Goal: Communication & Community: Ask a question

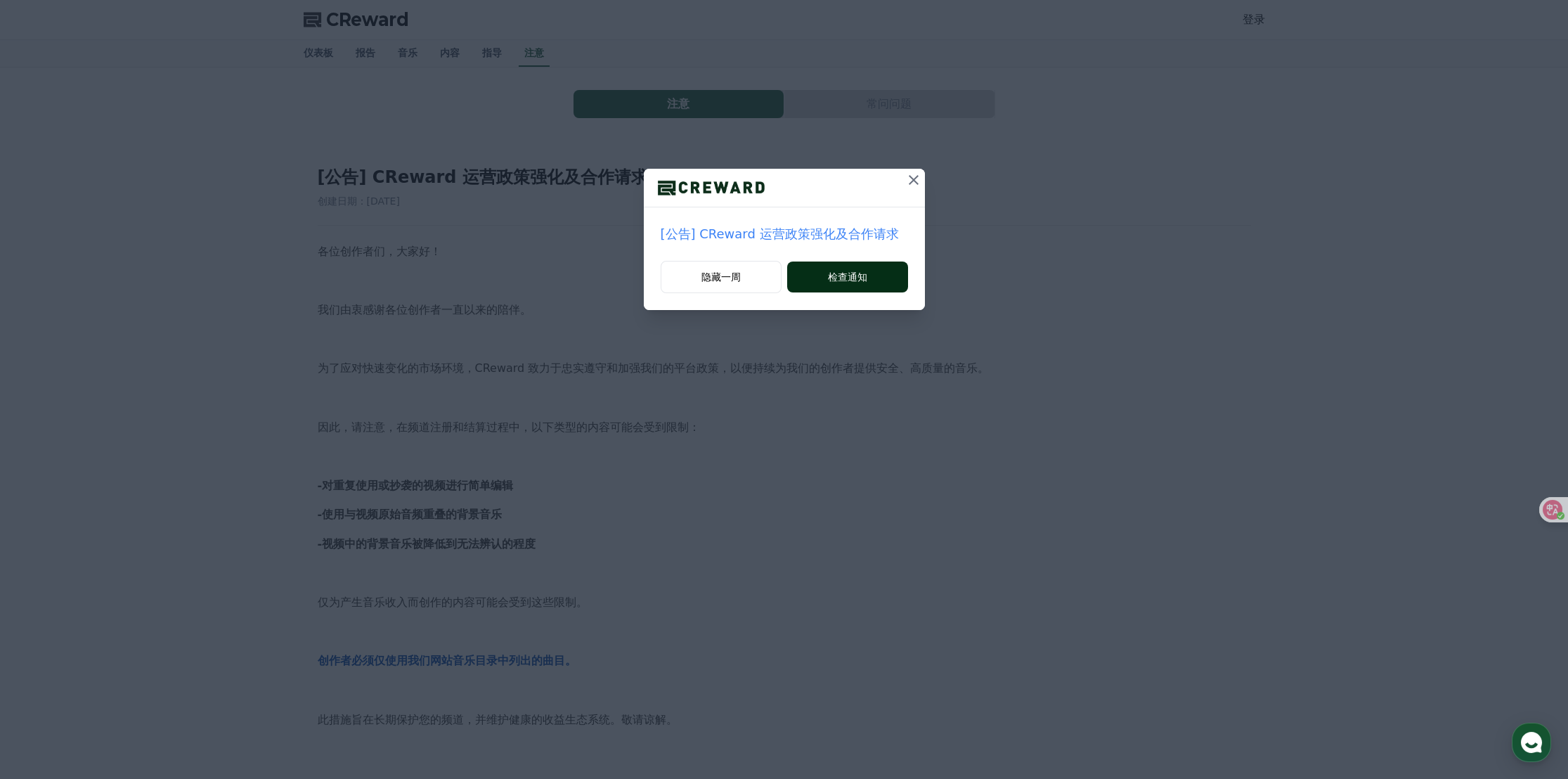
click at [870, 275] on button "检查通知" at bounding box center [847, 277] width 120 height 31
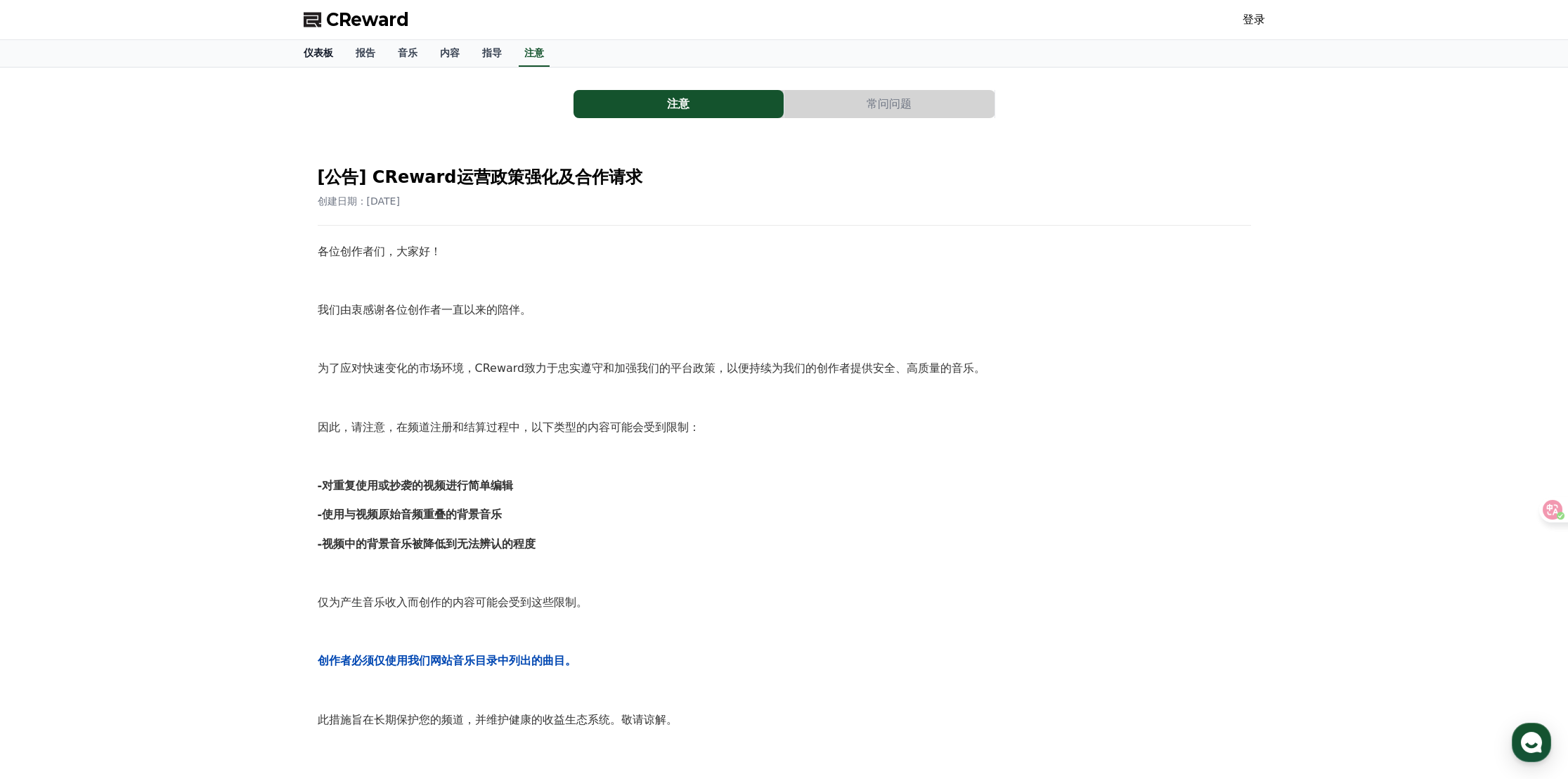
click at [310, 54] on font "仪表板" at bounding box center [318, 52] width 30 height 11
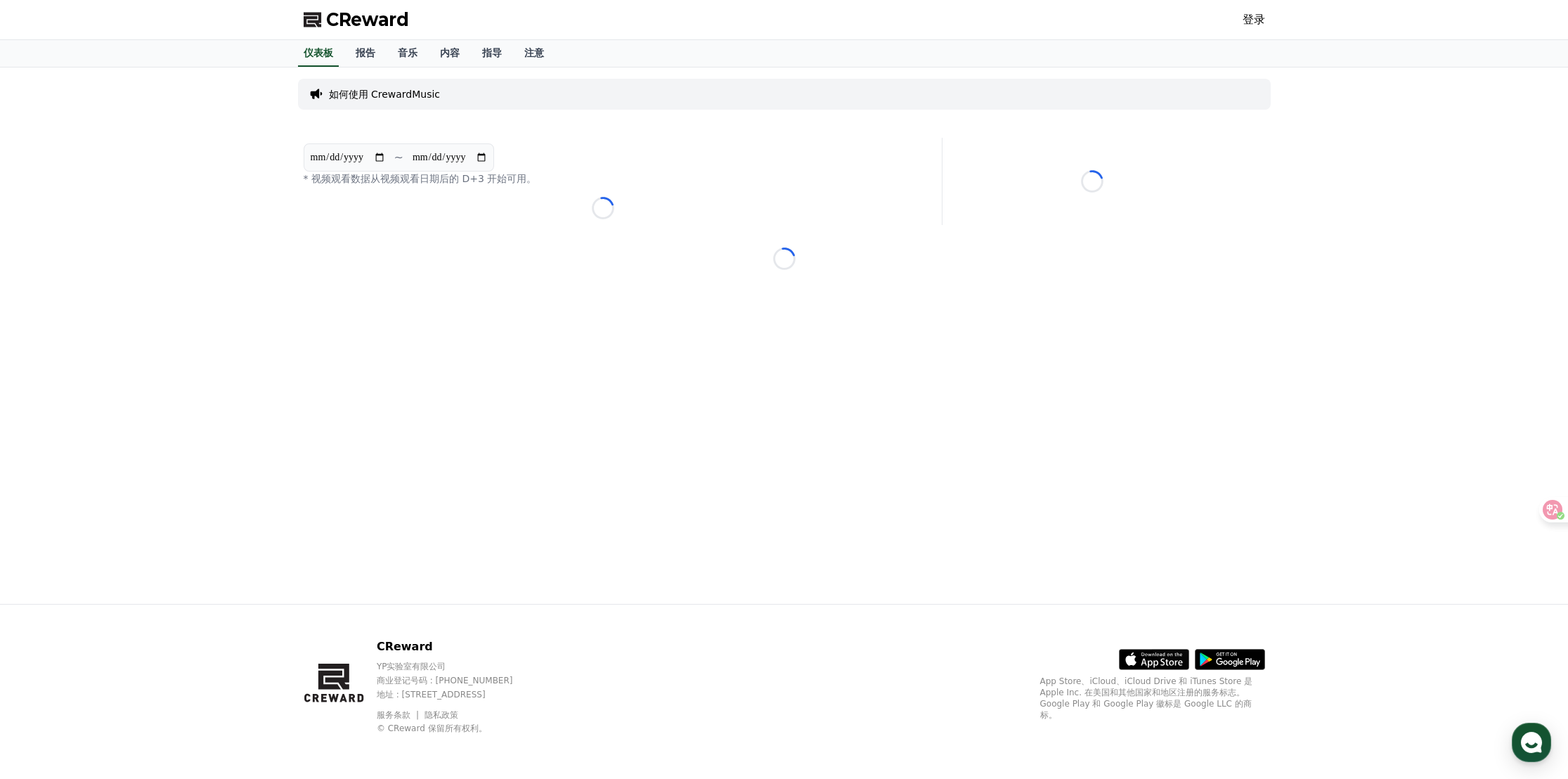
click at [1254, 23] on font "登录" at bounding box center [1253, 19] width 23 height 13
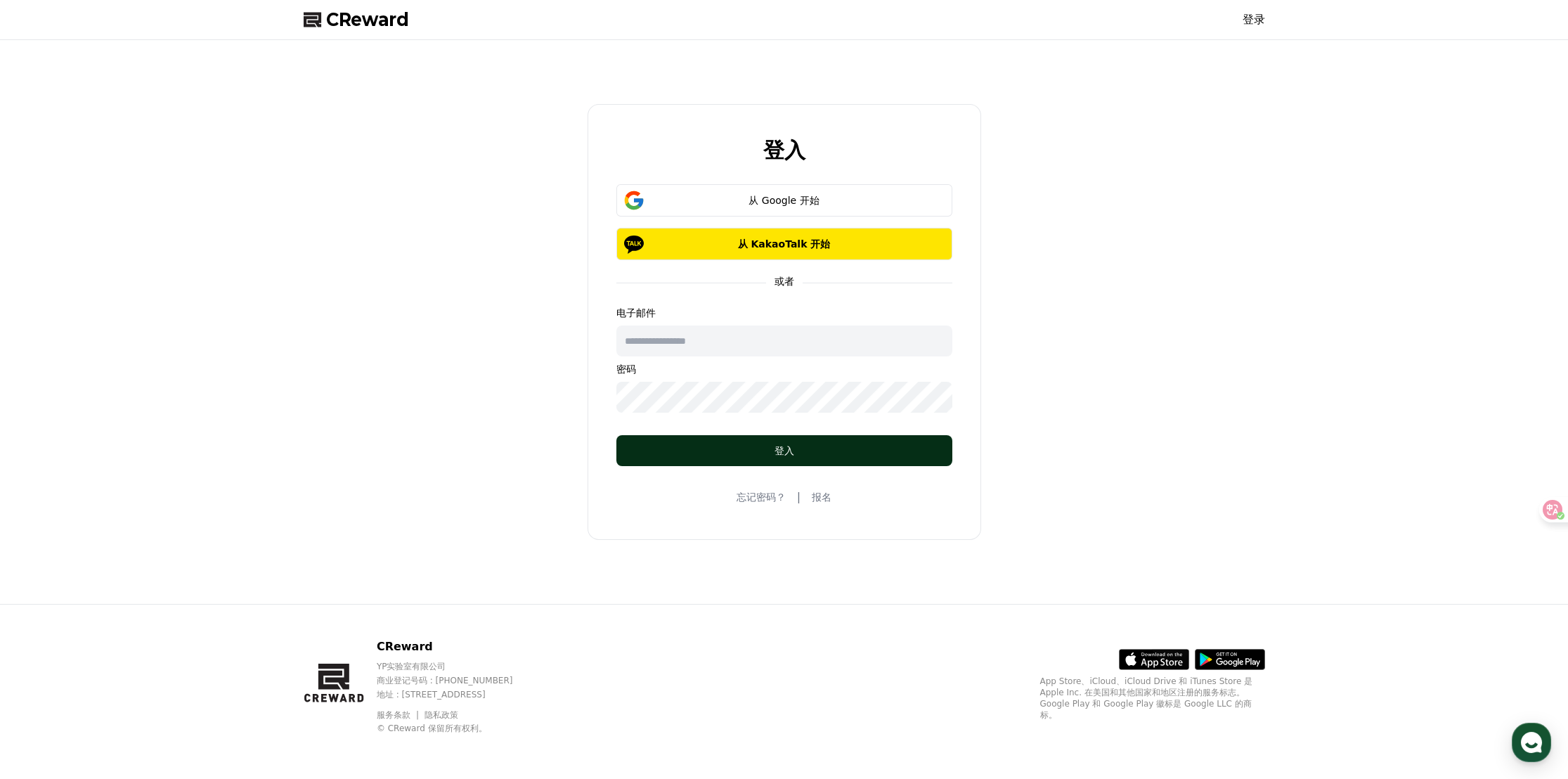
click at [755, 449] on div "登入" at bounding box center [784, 450] width 280 height 14
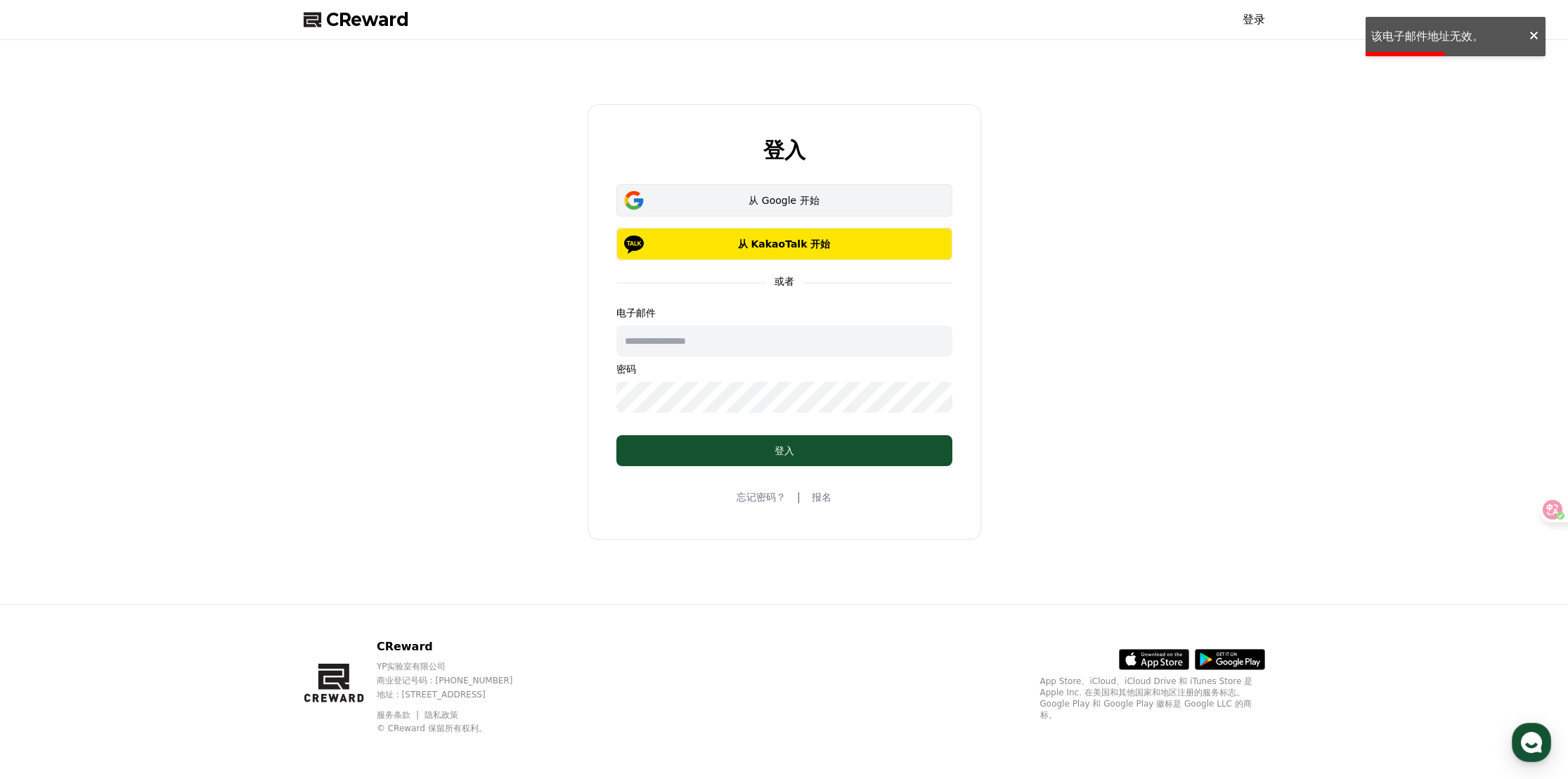
click at [789, 202] on font "从 Google 开始" at bounding box center [784, 200] width 70 height 11
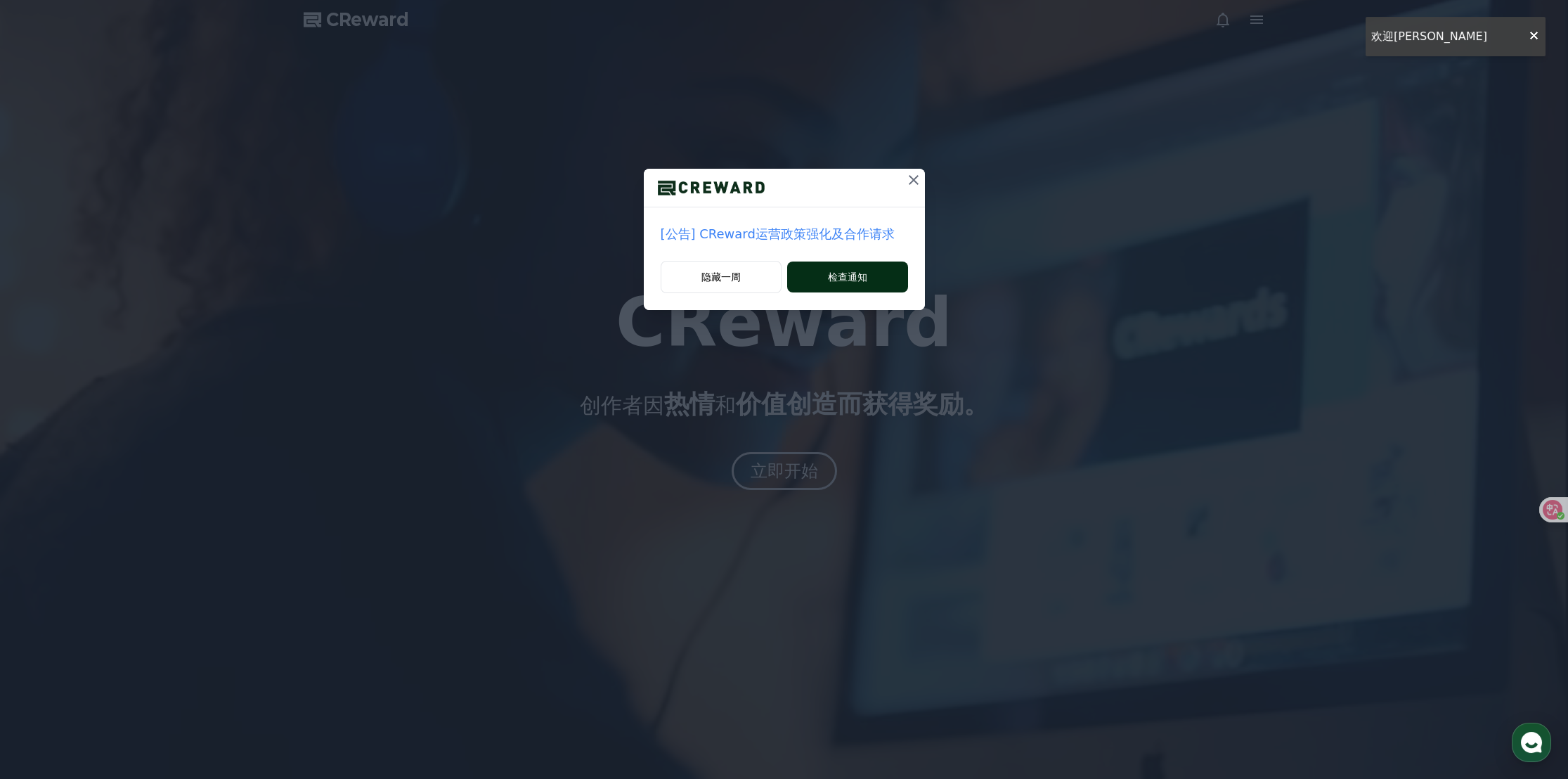
click at [822, 281] on button "检查通知" at bounding box center [847, 277] width 120 height 31
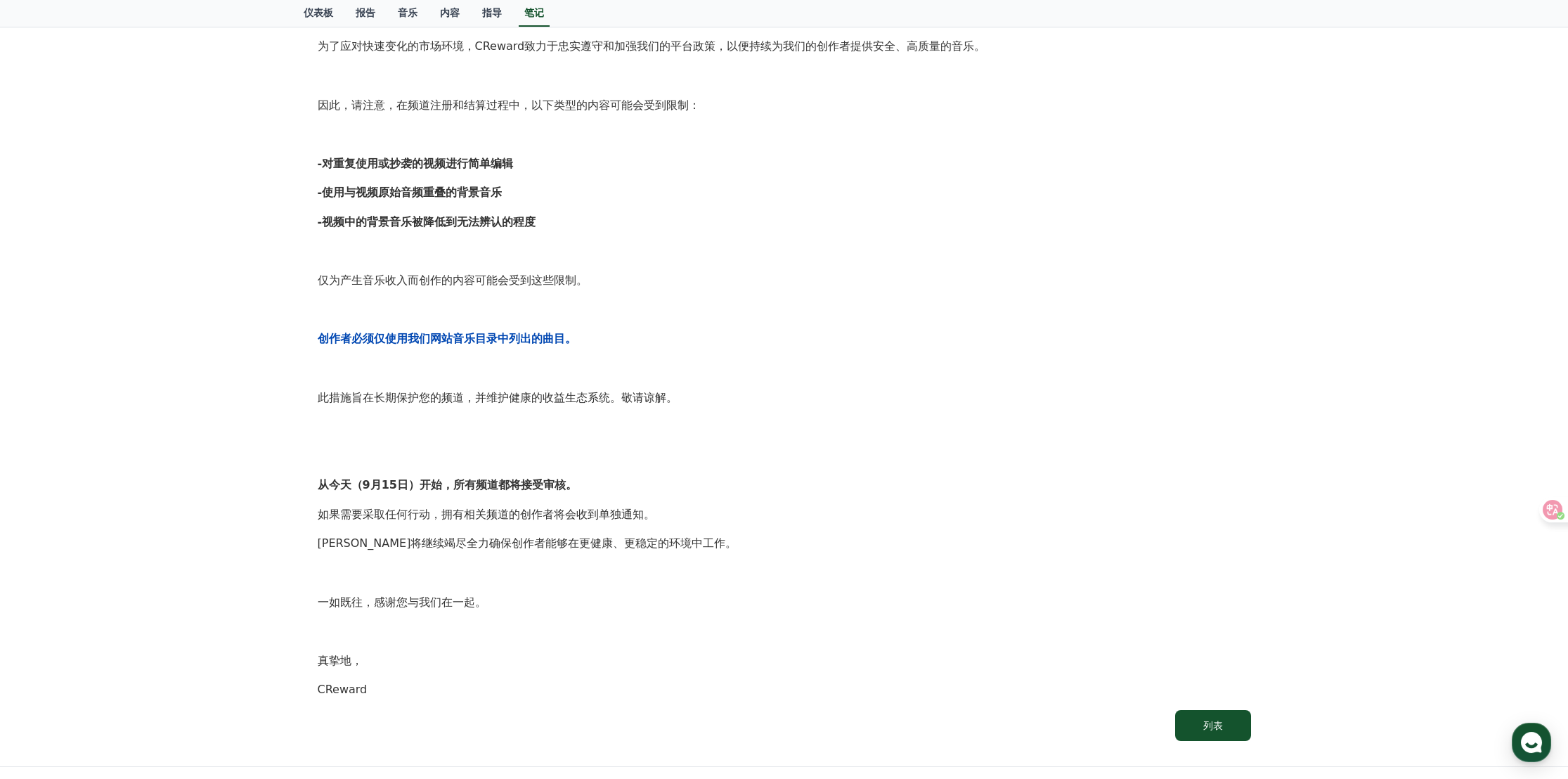
scroll to position [512, 0]
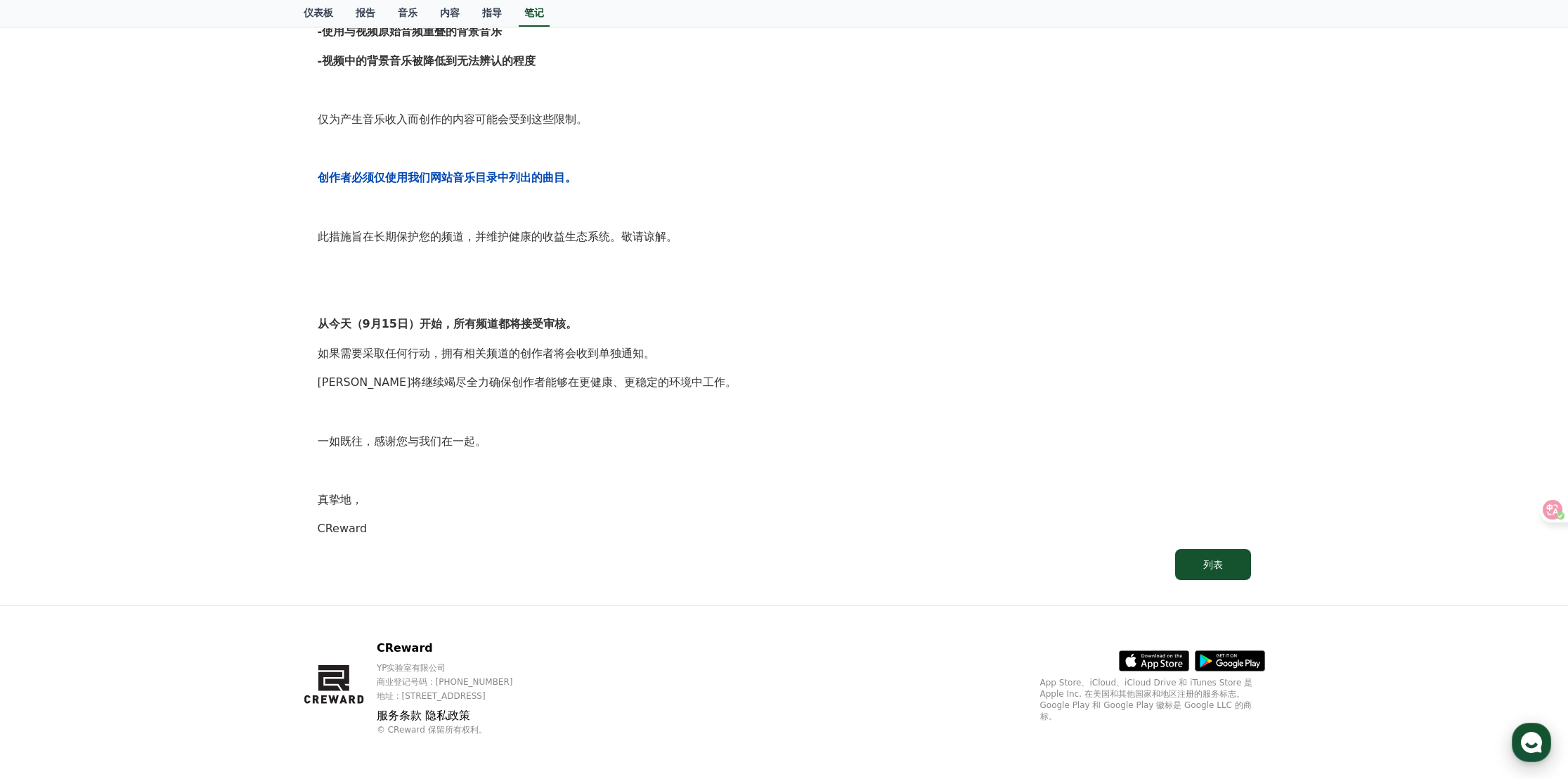
click at [1535, 744] on icon "button" at bounding box center [1531, 742] width 25 height 26
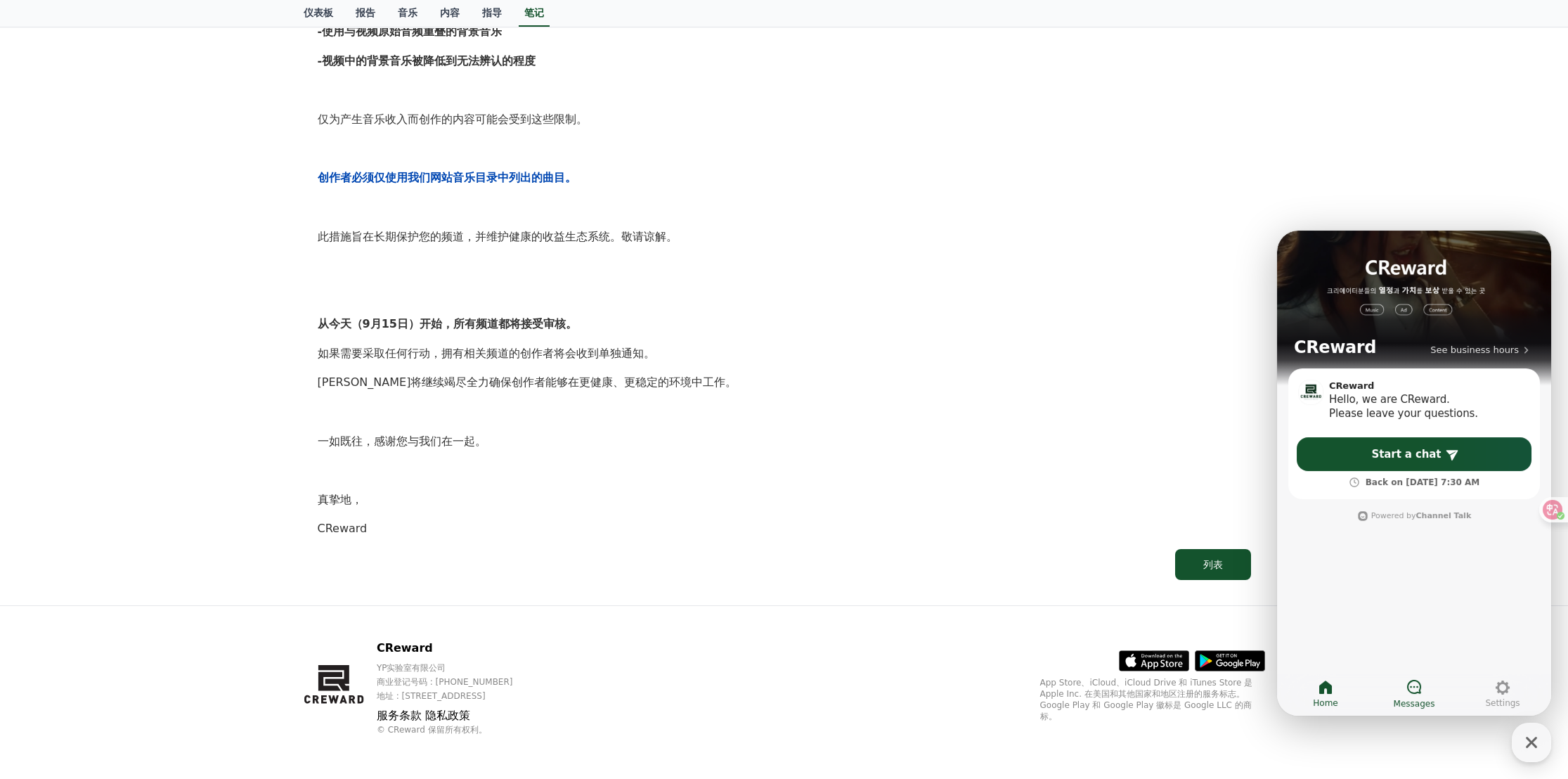
click at [1411, 695] on div at bounding box center [1414, 687] width 17 height 18
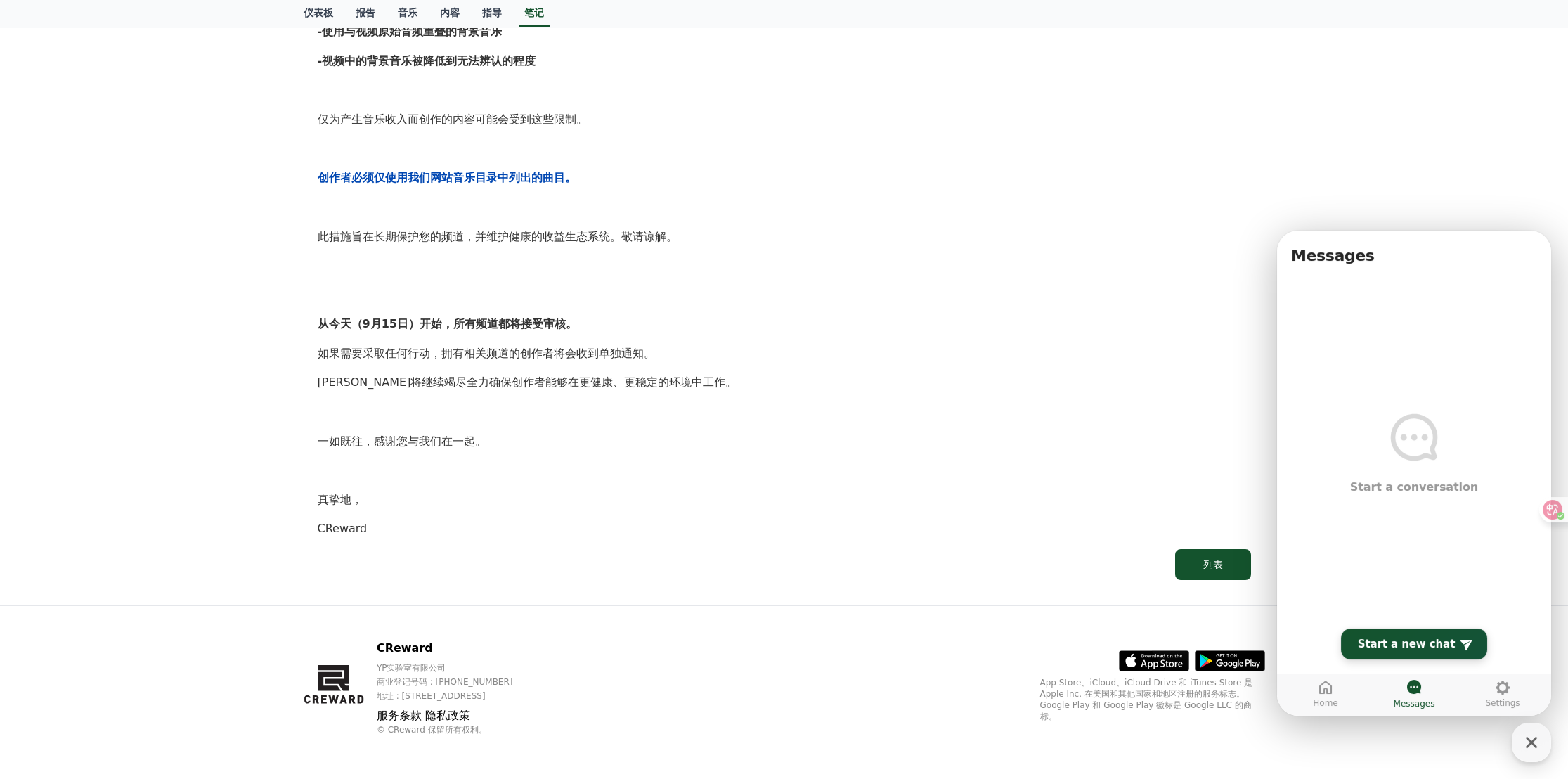
click at [1398, 651] on link "New Chat Button Start a new chat" at bounding box center [1414, 644] width 146 height 31
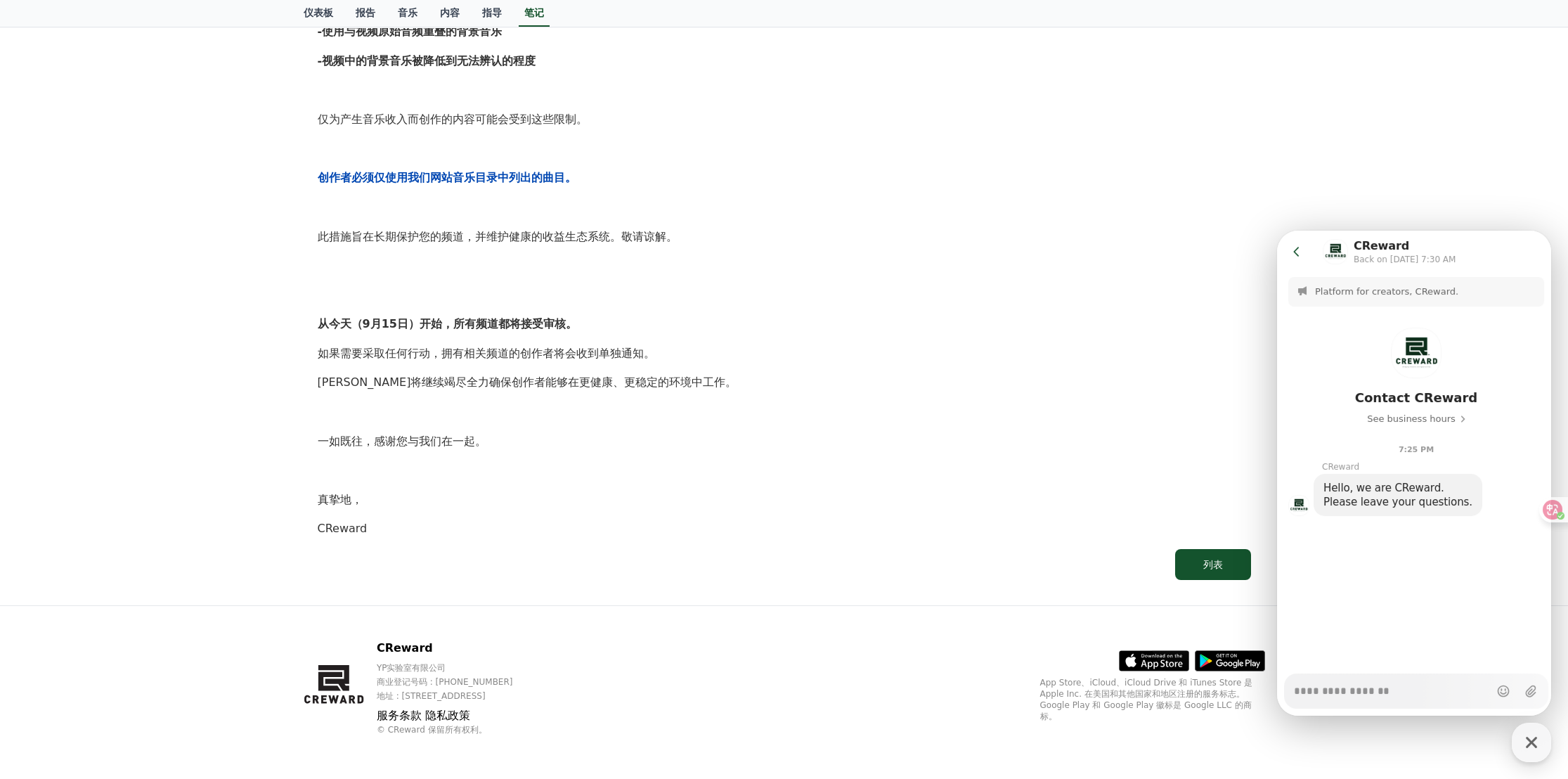
click at [1342, 689] on textarea "Messenger Input Textarea" at bounding box center [1391, 686] width 195 height 24
click at [1359, 697] on textarea "Messenger Input Textarea" at bounding box center [1391, 686] width 195 height 24
paste textarea "**********"
type textarea "*"
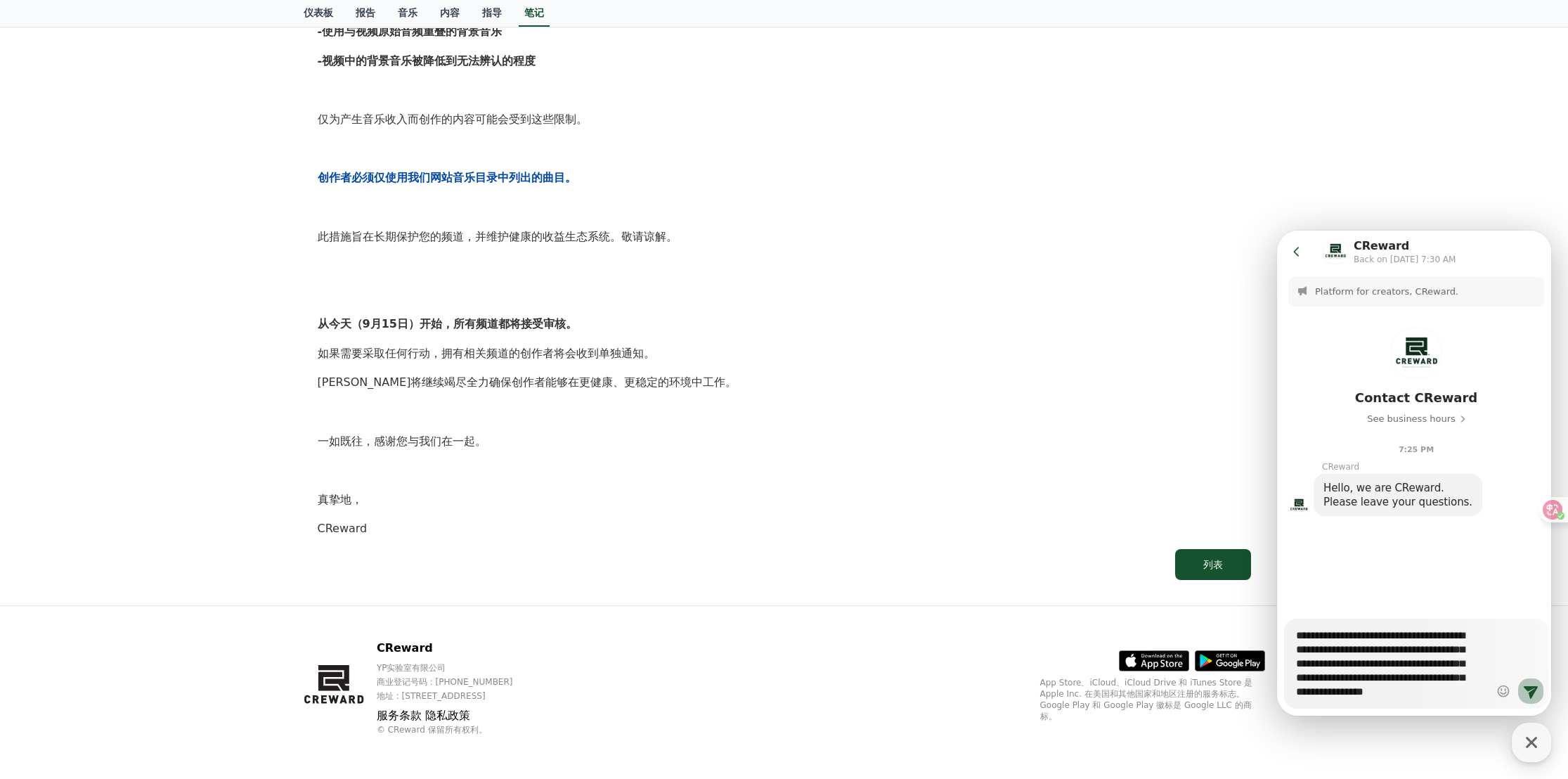
type textarea "**********"
click at [1526, 682] on button "Send new message" at bounding box center [1530, 691] width 25 height 26
type textarea "*"
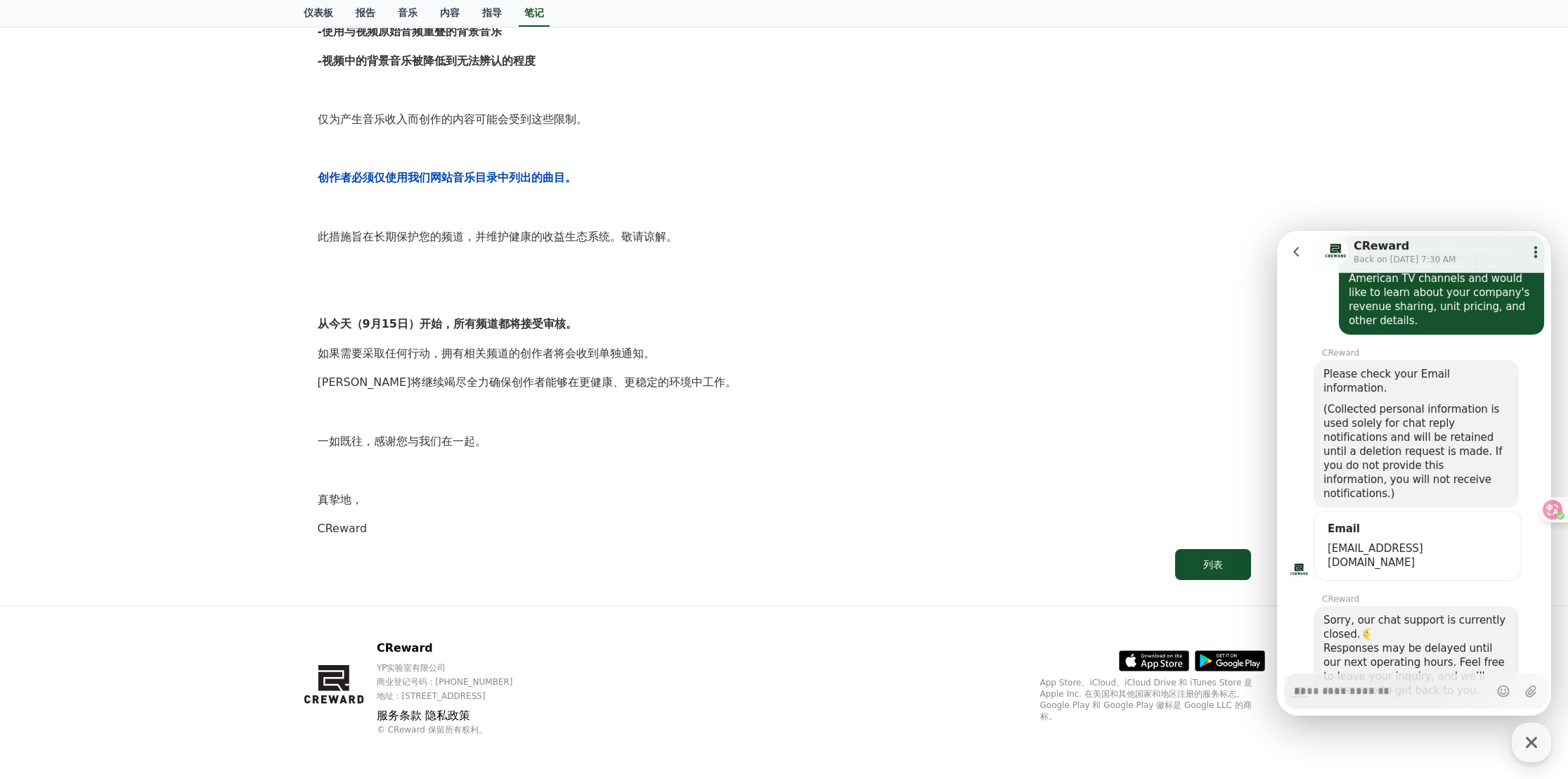
scroll to position [311, 0]
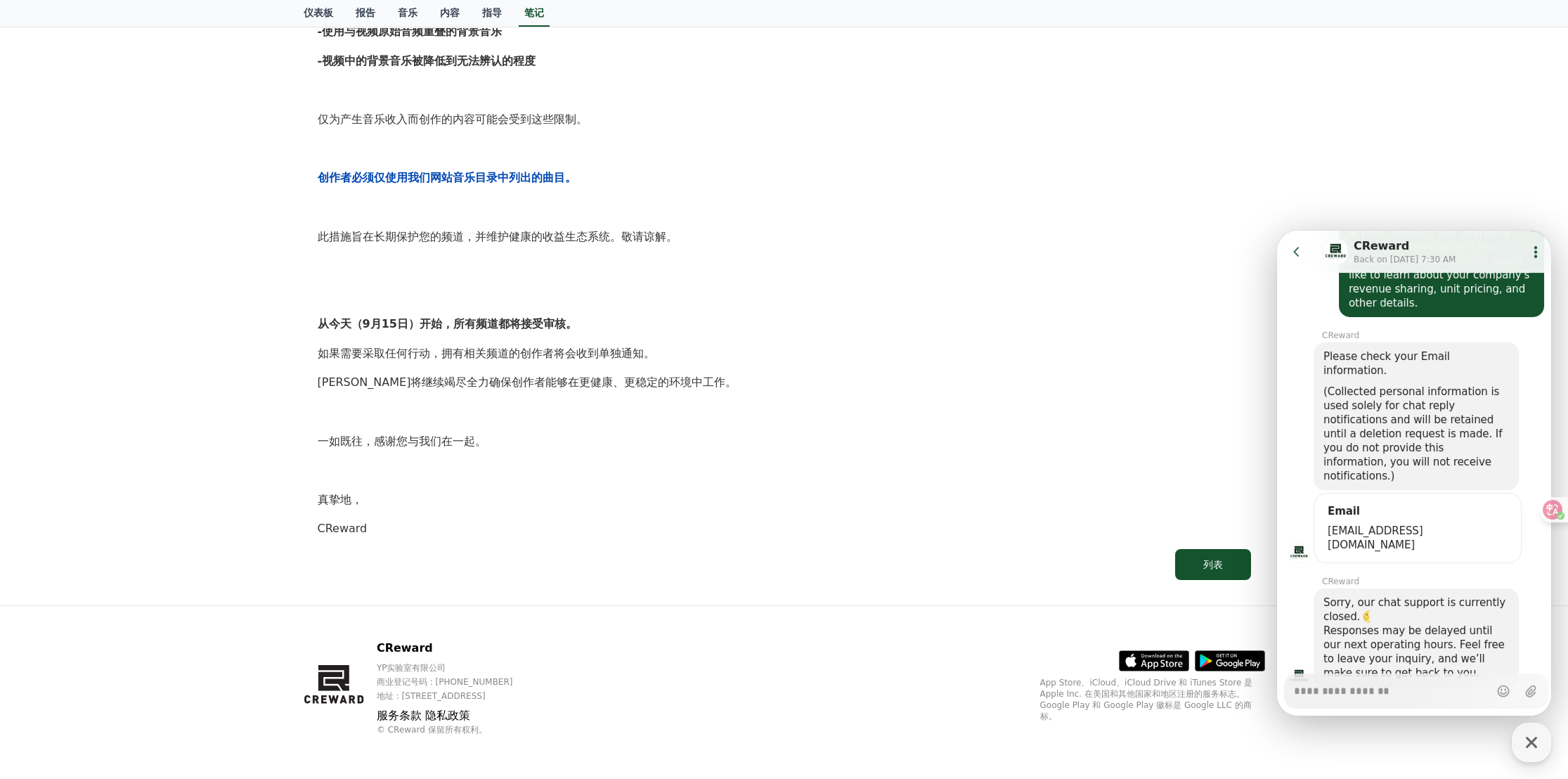
click at [1353, 694] on textarea "Messenger Input Textarea" at bounding box center [1391, 686] width 195 height 24
click at [1334, 678] on textarea "Messenger Input Textarea" at bounding box center [1391, 686] width 195 height 24
paste textarea "**********"
type textarea "*"
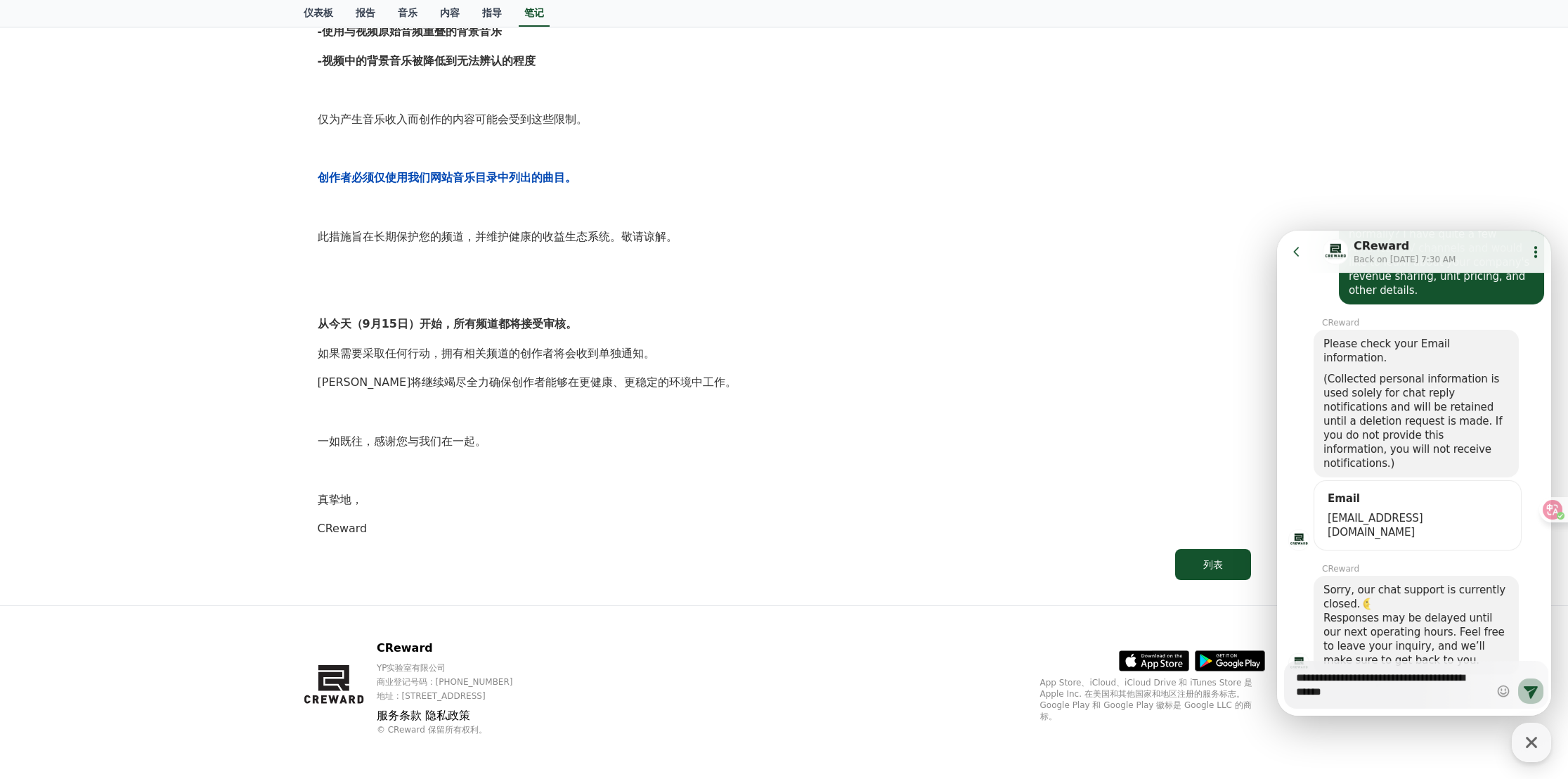
type textarea "**********"
click at [1528, 689] on icon at bounding box center [1530, 692] width 14 height 12
type textarea "*"
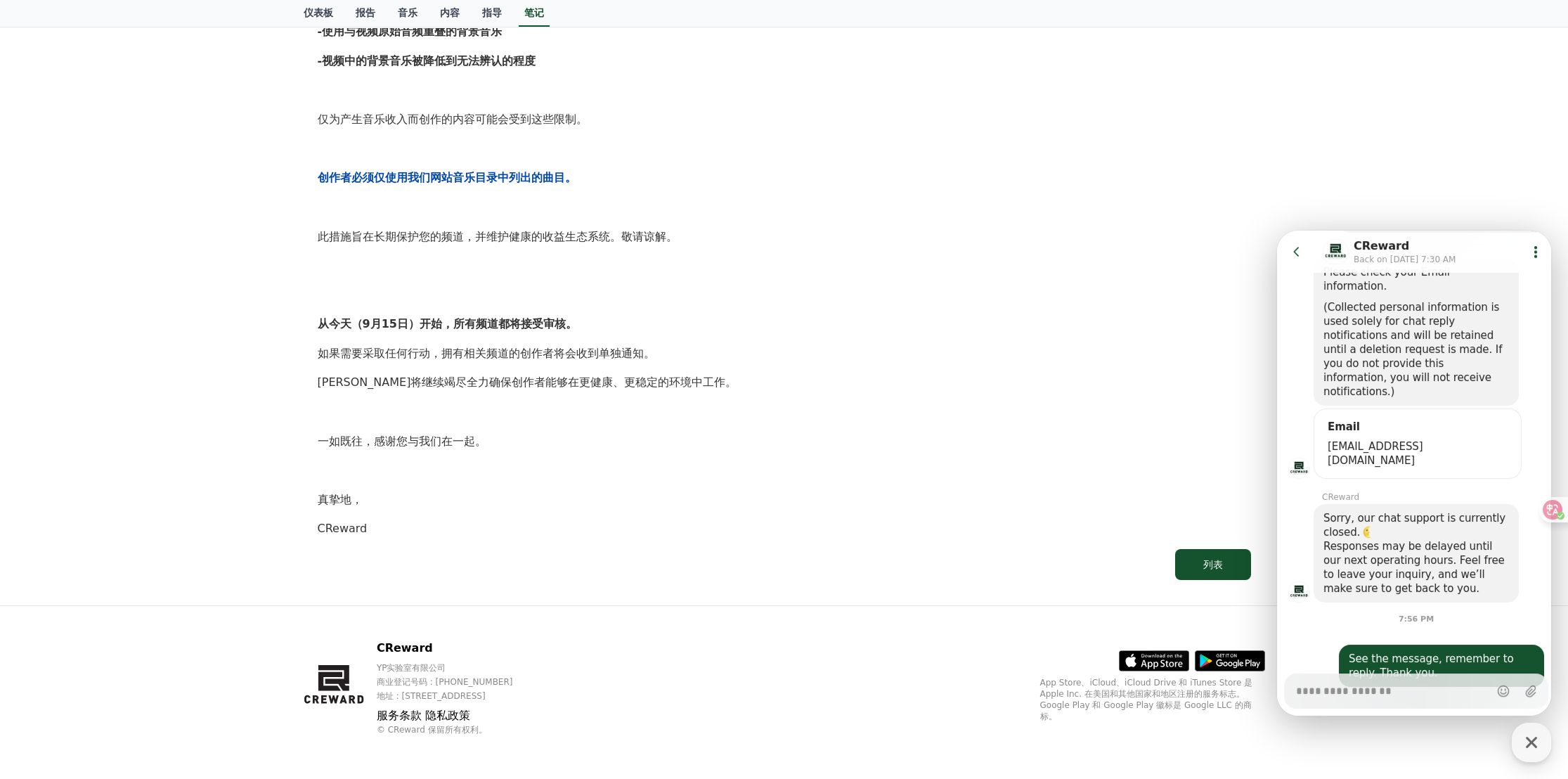
click at [847, 449] on p "一如既往，感谢您与我们在一起。" at bounding box center [784, 441] width 933 height 18
type textarea "*"
